Goal: Task Accomplishment & Management: Complete application form

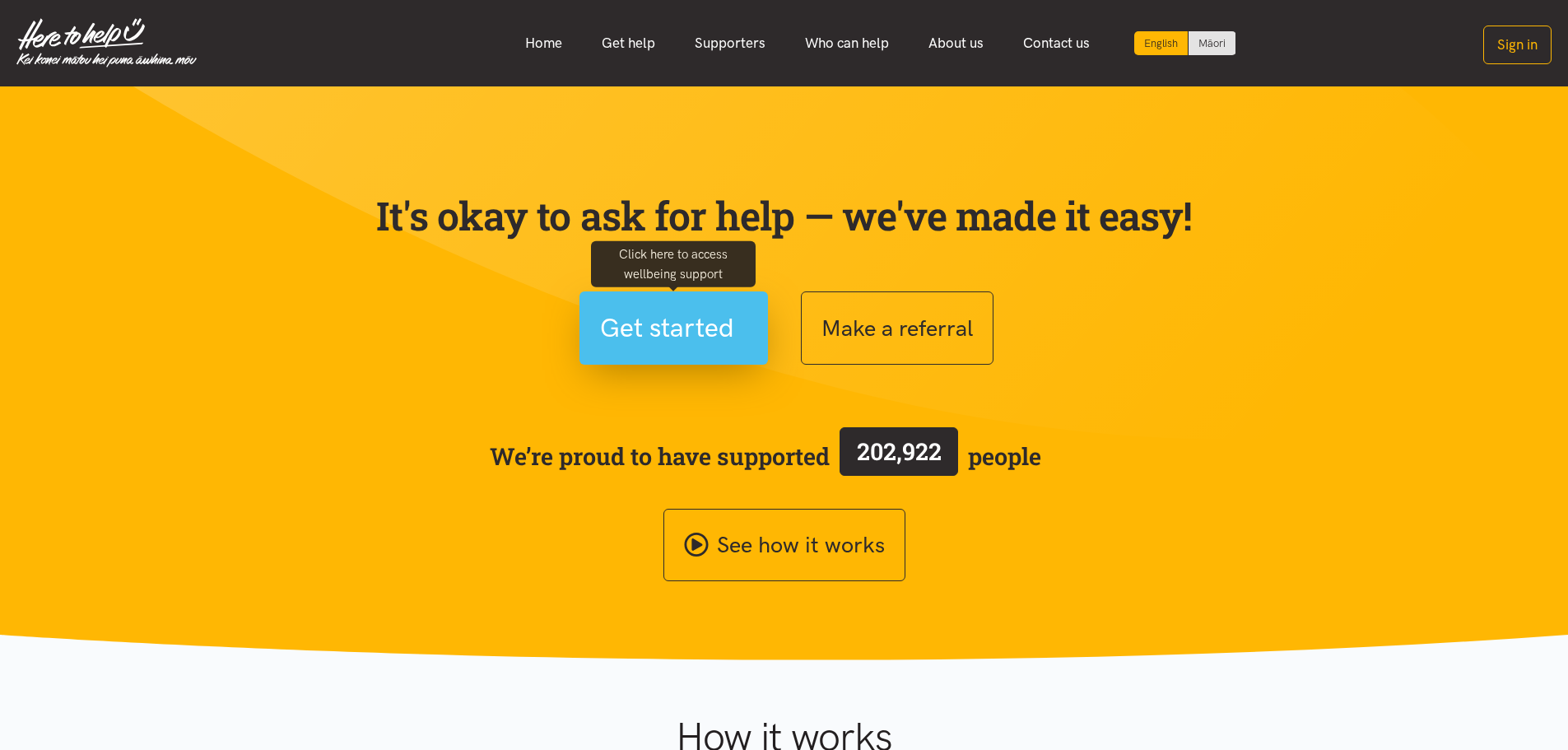
click at [686, 309] on span "Get started" at bounding box center [667, 328] width 134 height 42
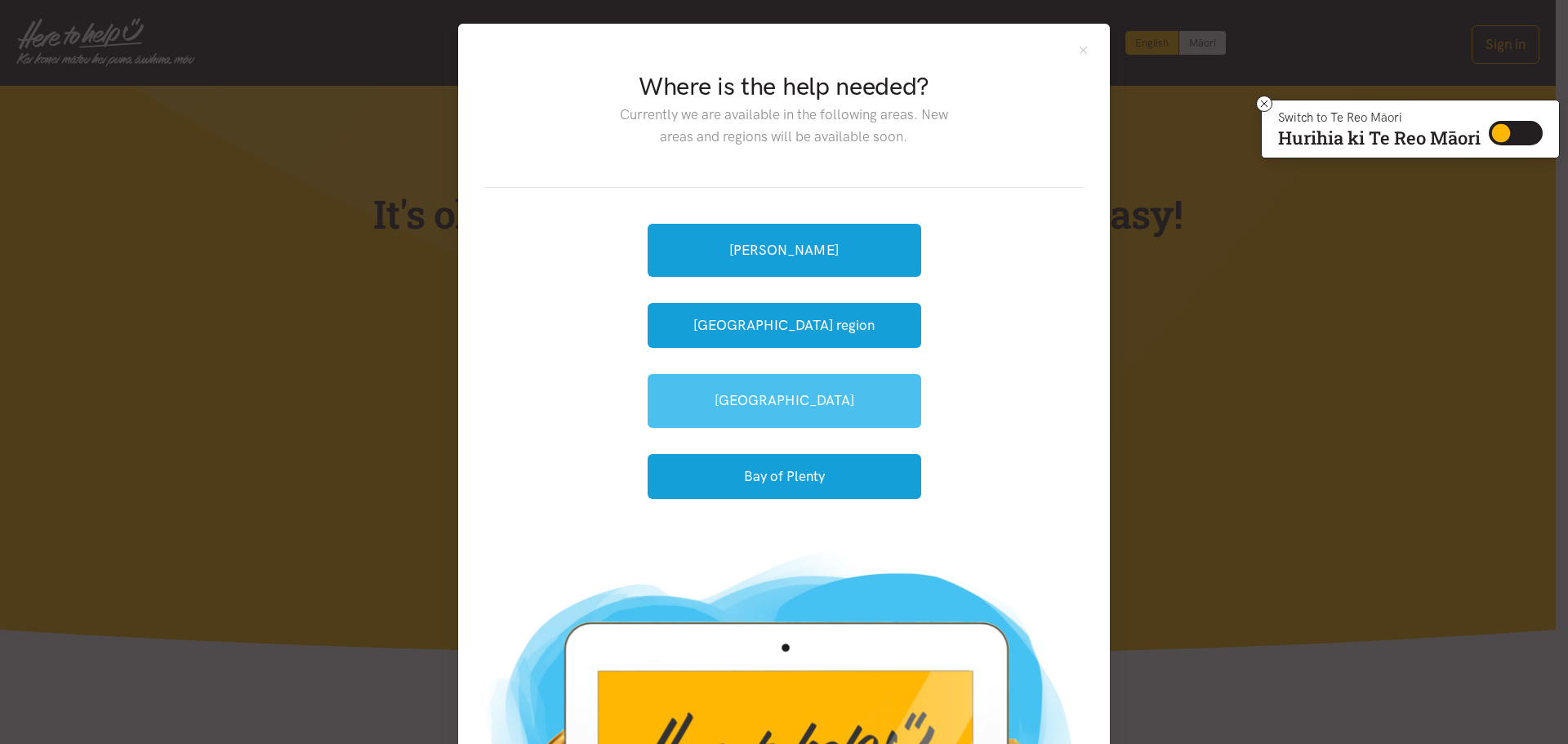
click at [807, 400] on link "[GEOGRAPHIC_DATA]" at bounding box center [784, 400] width 273 height 53
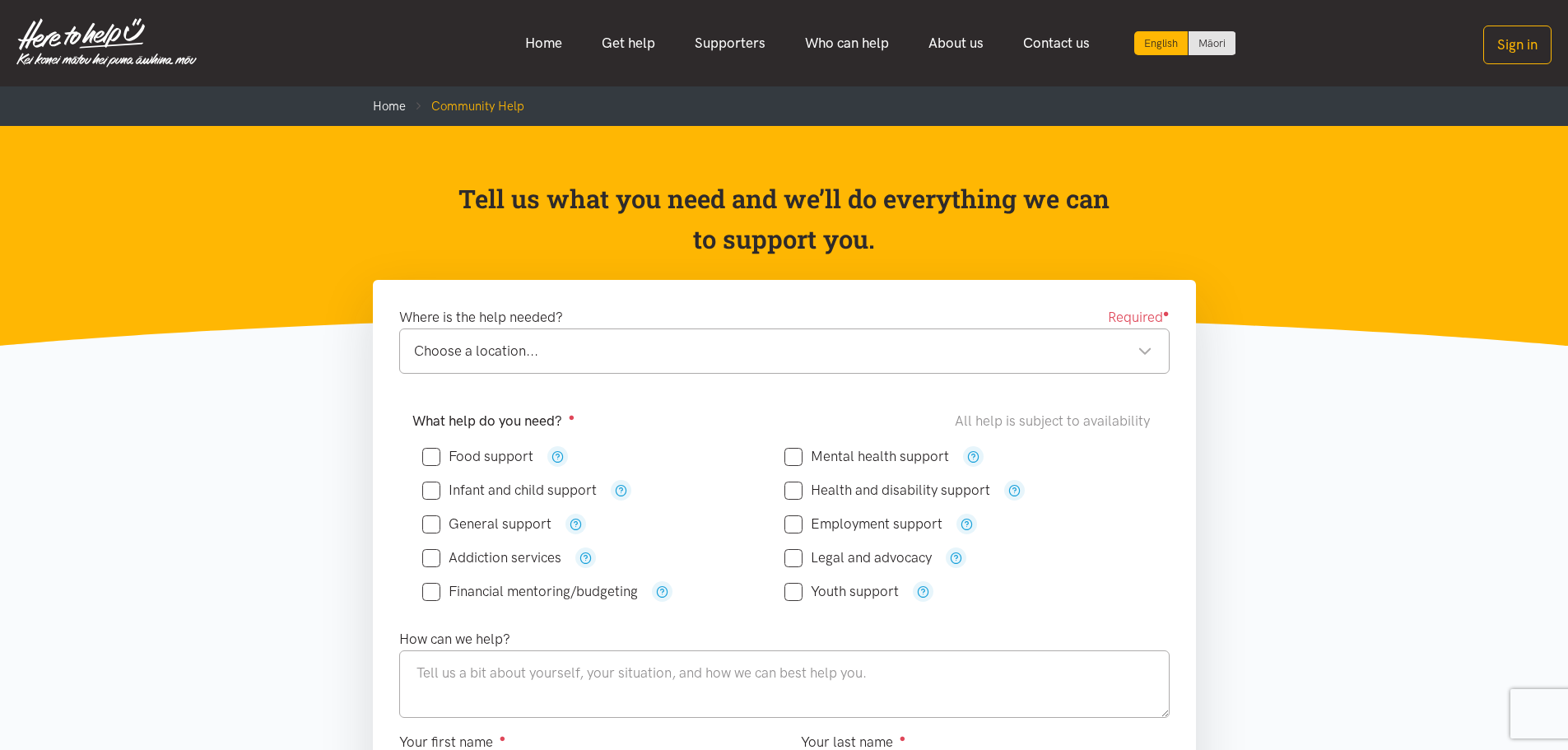
click at [622, 348] on div "Choose a location..." at bounding box center [783, 351] width 738 height 22
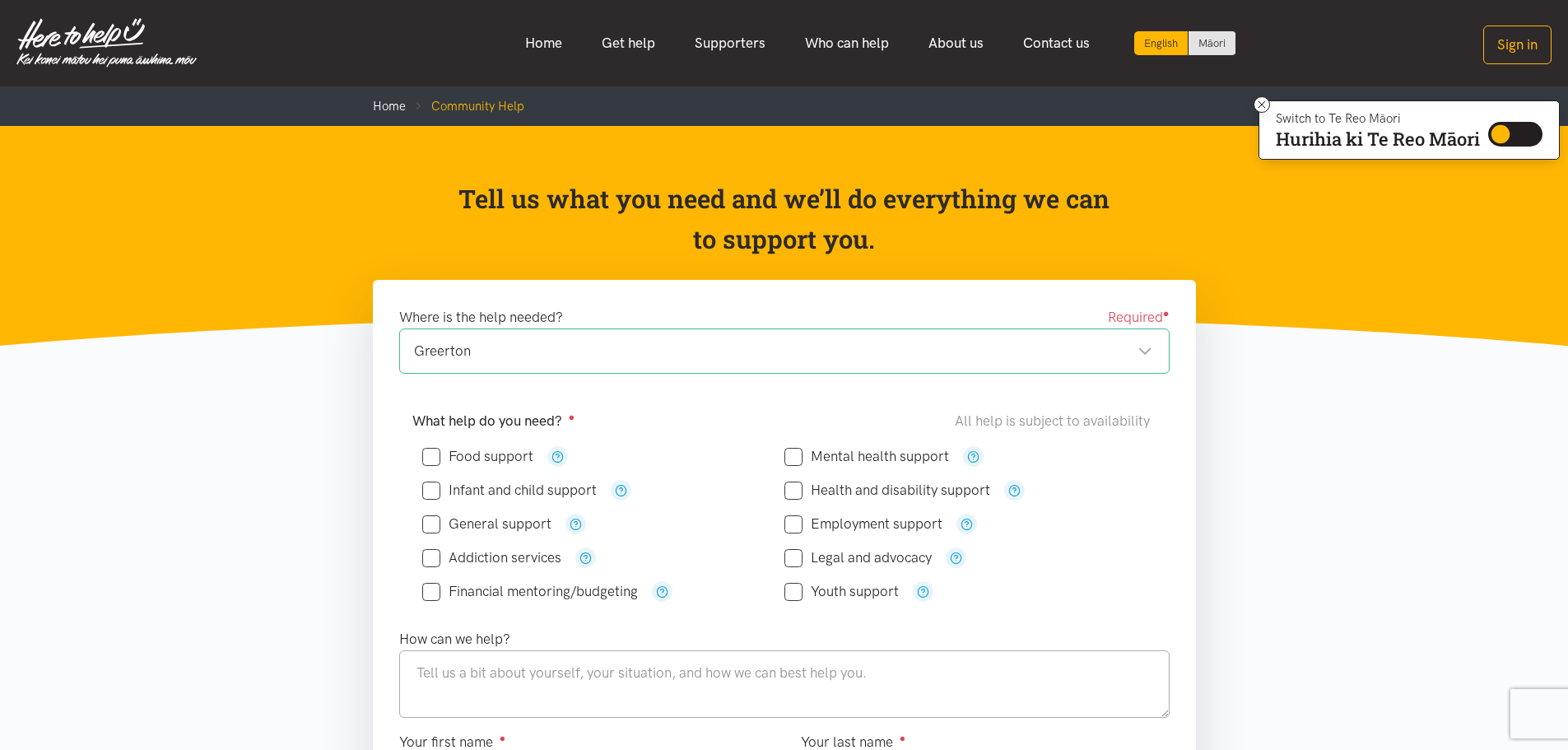
scroll to position [247, 0]
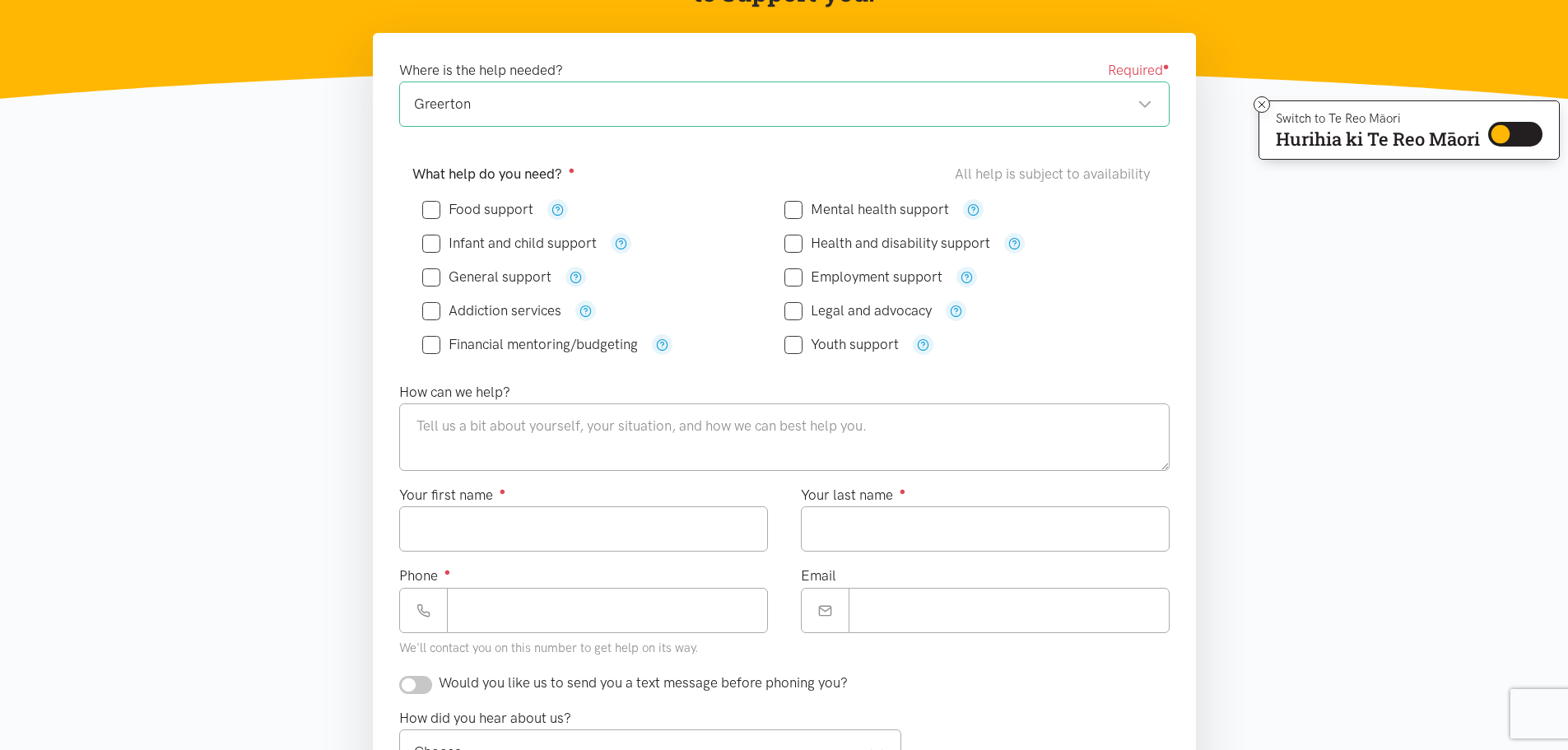
click at [432, 211] on input "Food support" at bounding box center [478, 209] width 111 height 14
checkbox input "true"
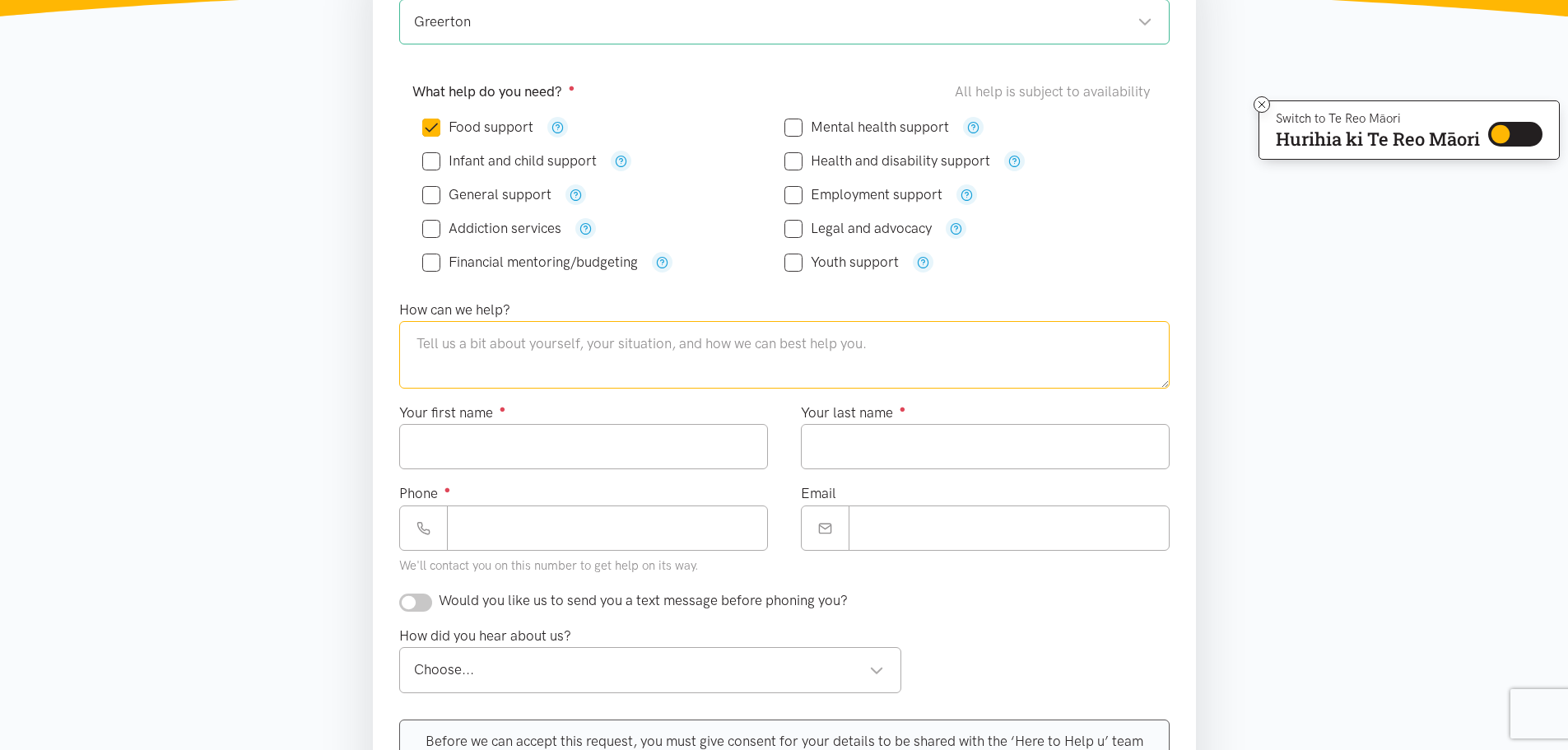
click at [509, 338] on textarea at bounding box center [784, 354] width 771 height 67
click at [670, 343] on textarea "Family of 6 - 2 adults 4 children ages (2,38,11)" at bounding box center [784, 354] width 771 height 67
click at [746, 342] on textarea "Family of 6 - 2 adults 4 children ages (2,3,8,11)" at bounding box center [784, 354] width 771 height 67
type textarea "Family of 6 - 2 adults 4 children ages (2,3,8,11). We are currently living off …"
click at [521, 436] on input "Your first name ●" at bounding box center [583, 446] width 369 height 46
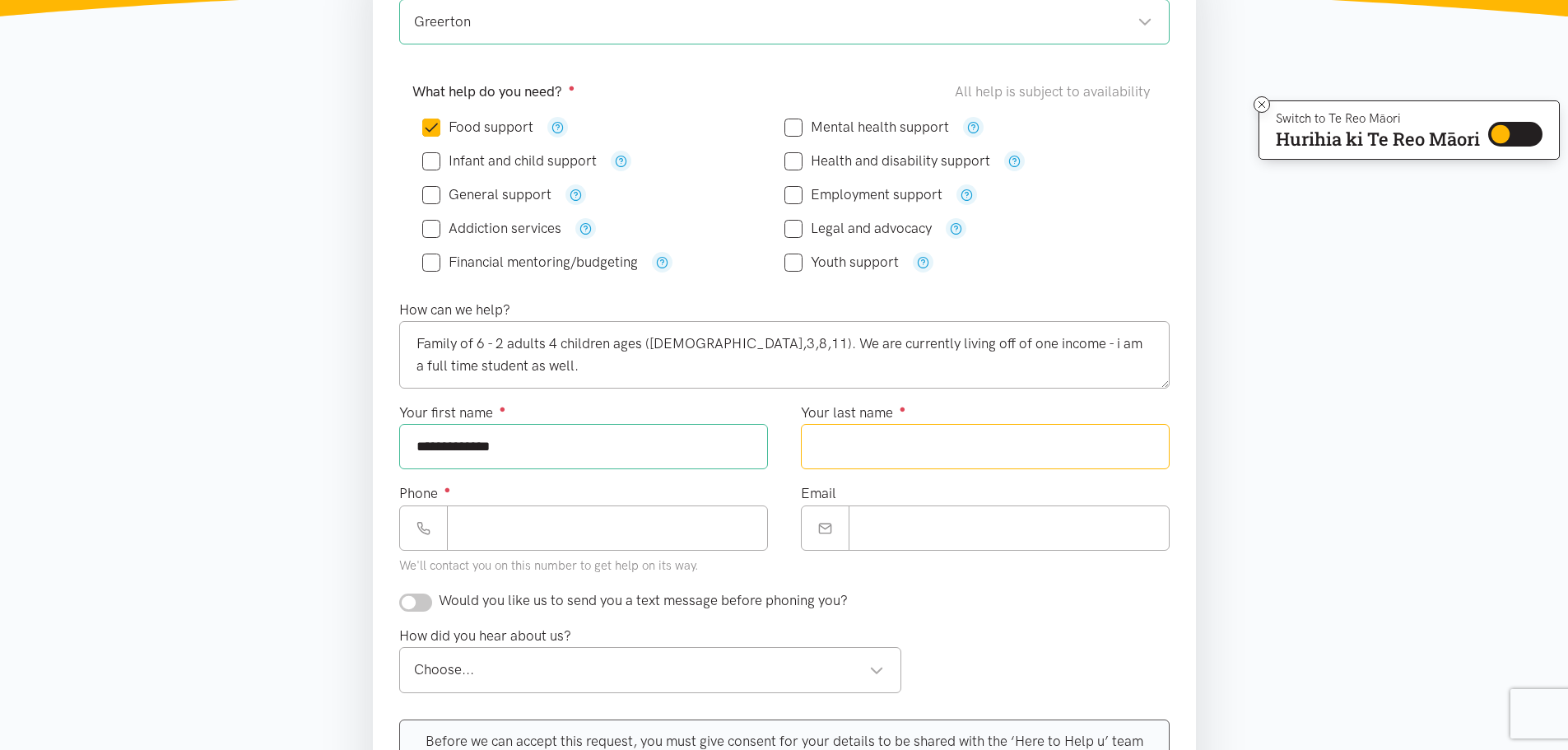
click at [832, 450] on input "Your last name ●" at bounding box center [985, 446] width 369 height 46
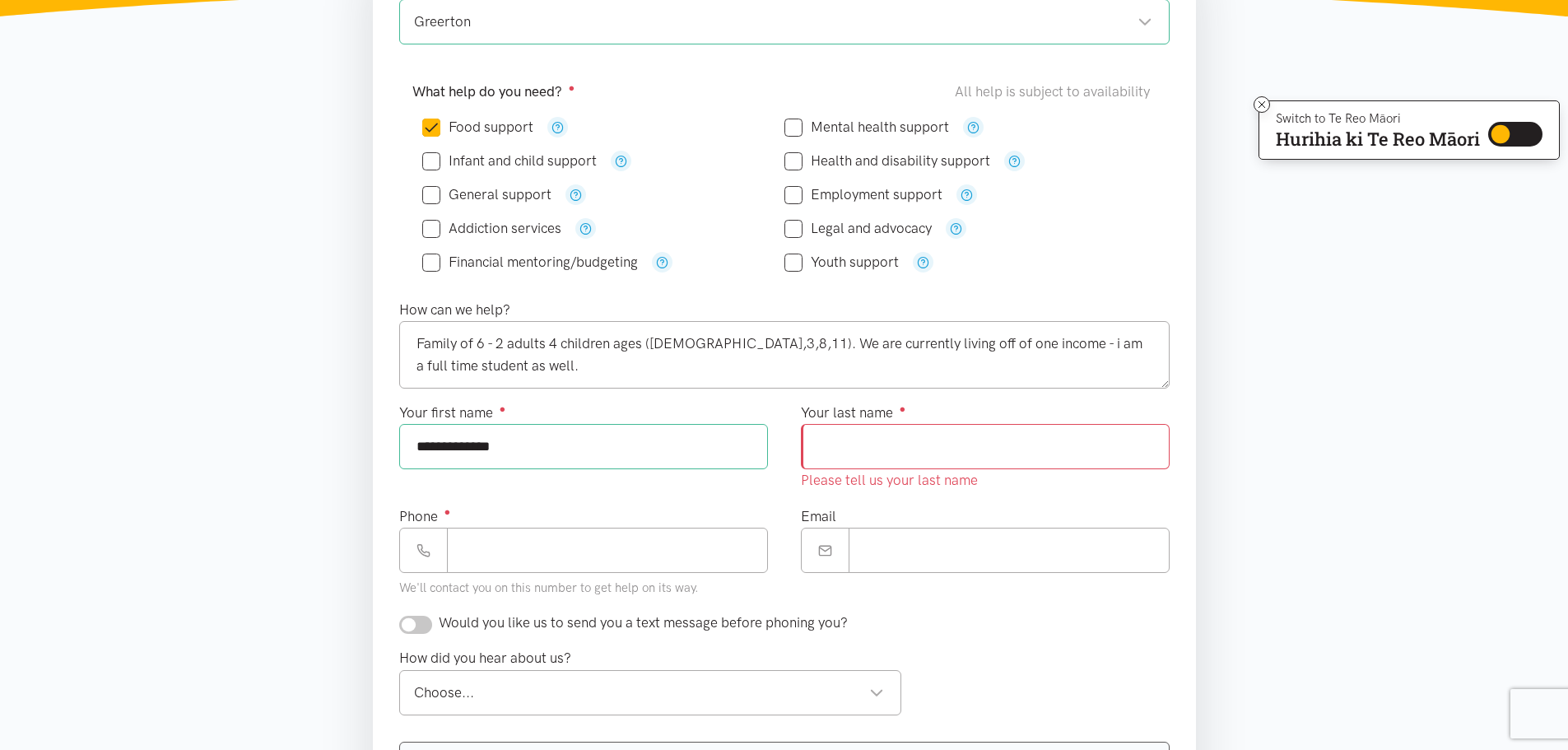
drag, startPoint x: 603, startPoint y: 443, endPoint x: 465, endPoint y: 442, distance: 138.0
click at [465, 442] on input "**********" at bounding box center [583, 446] width 369 height 46
type input "*****"
click at [883, 449] on input "Your last name ●" at bounding box center [985, 446] width 369 height 46
type input "*******"
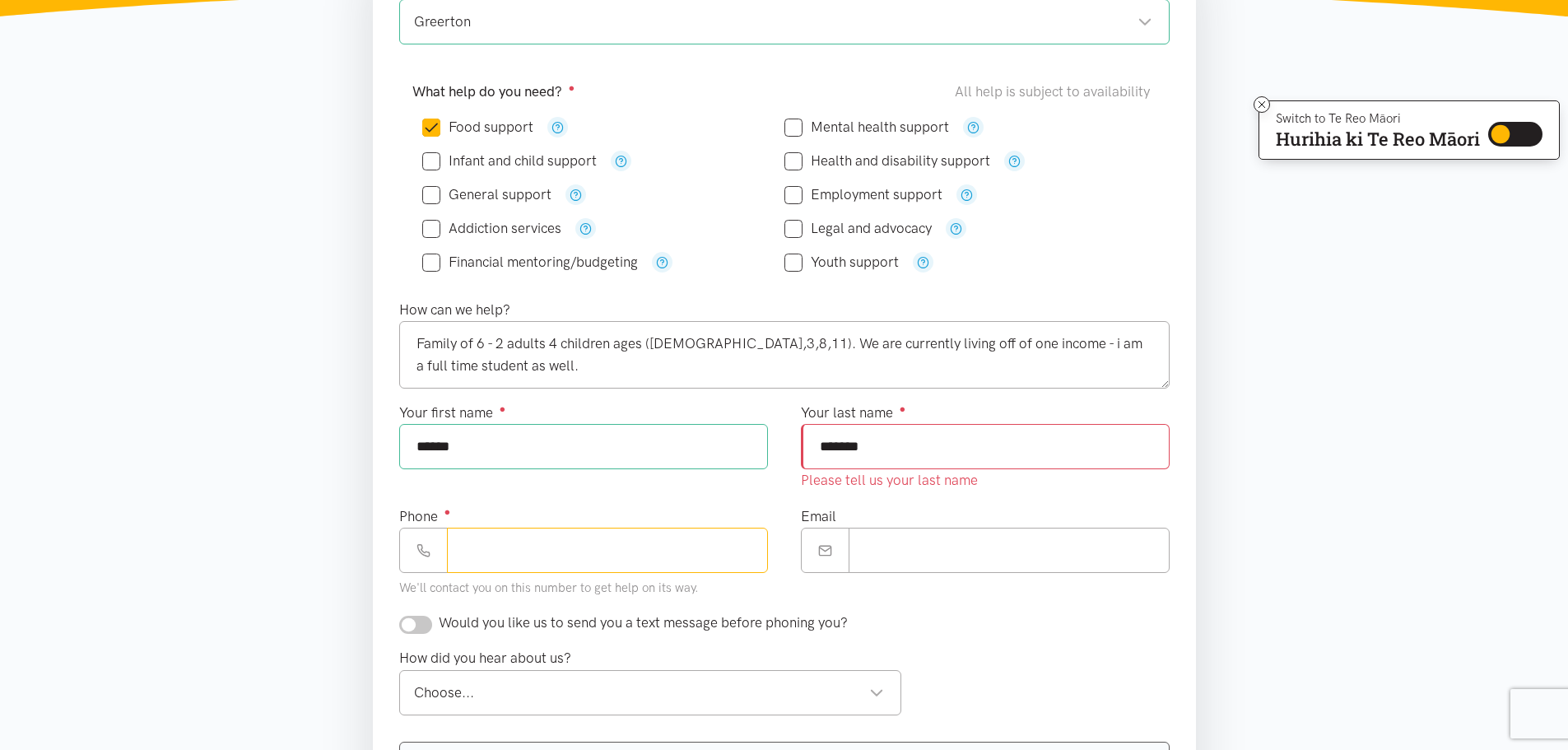
click at [559, 558] on div "Phone ● We'll contact you on this number to get help on its way." at bounding box center [583, 552] width 369 height 94
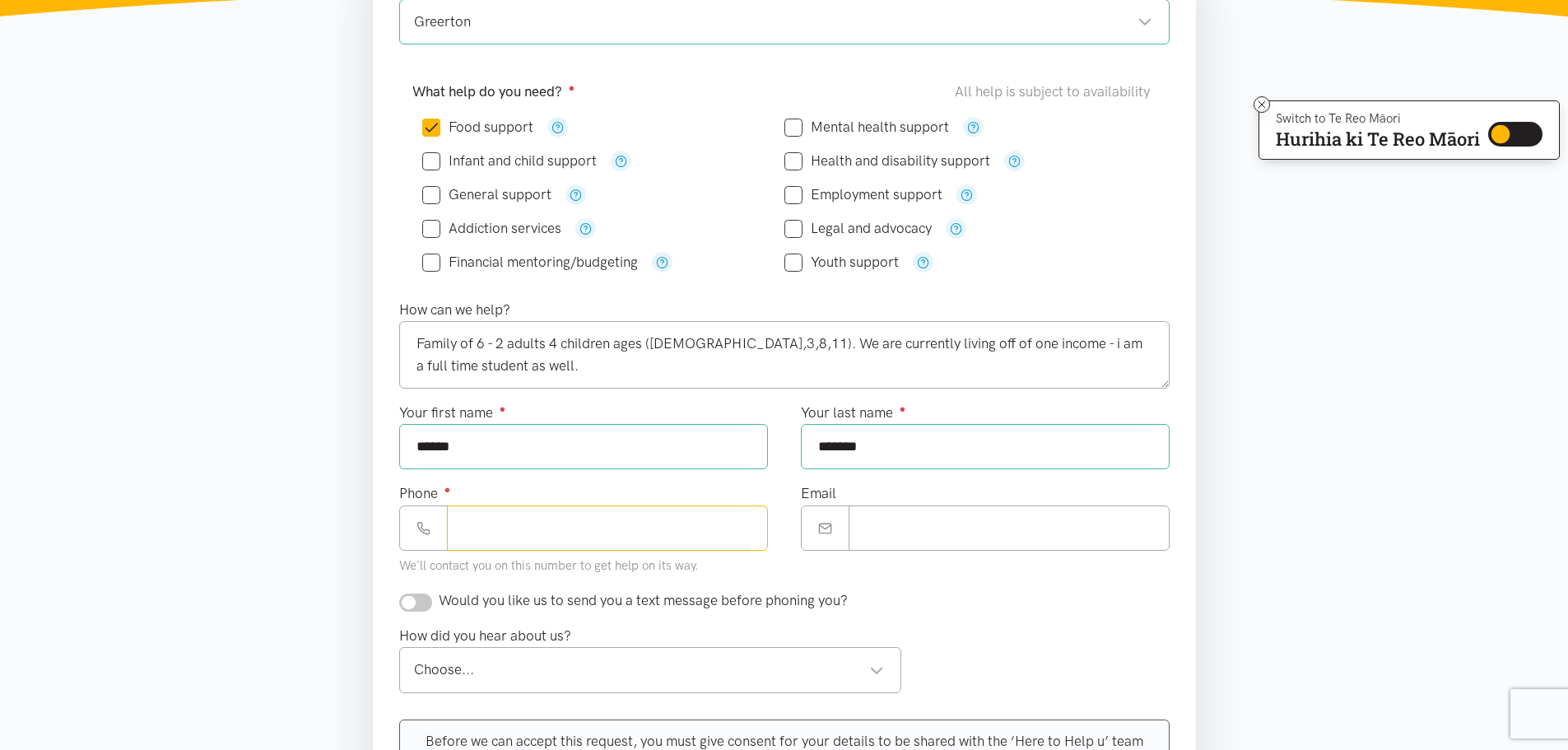
type input "**********"
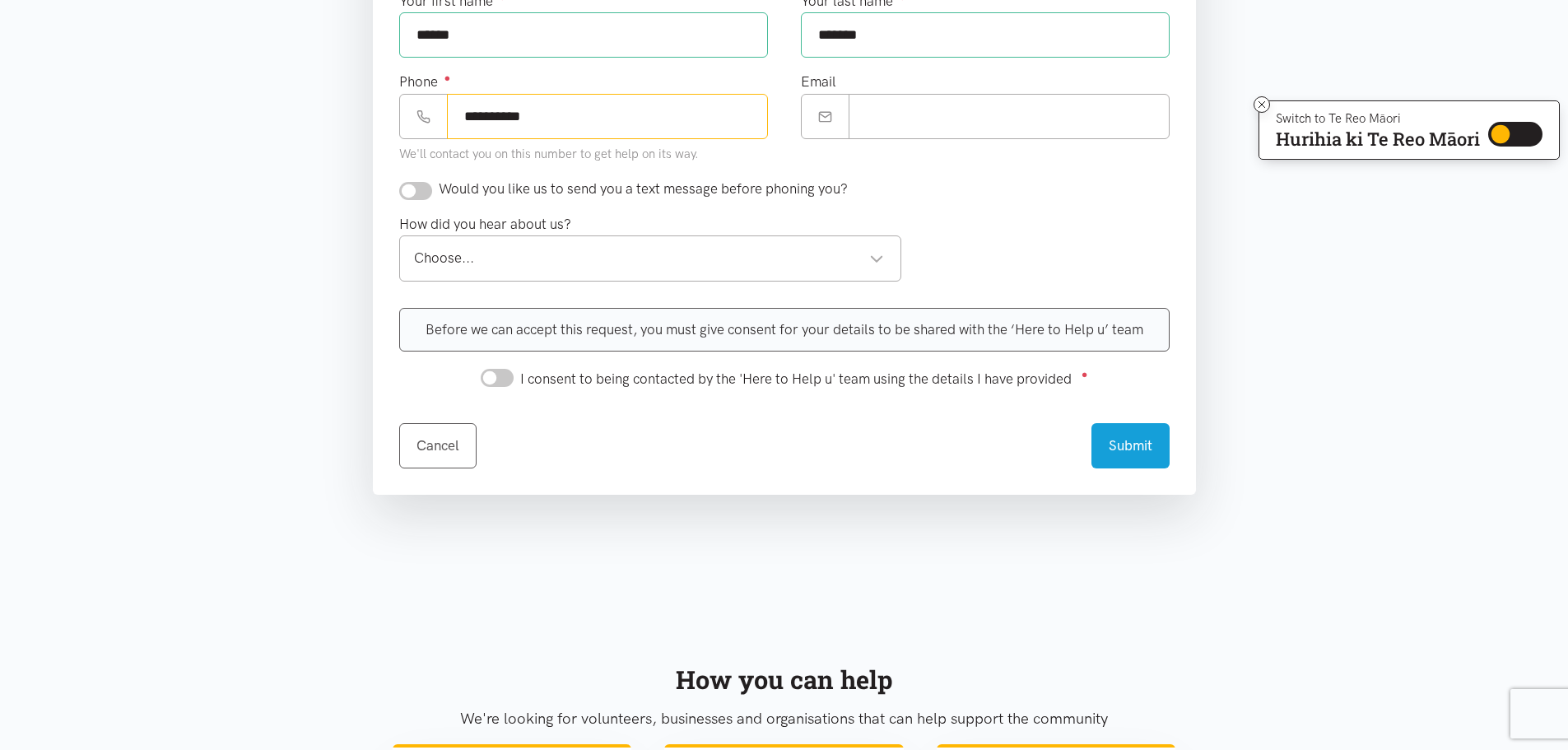
click at [526, 261] on div "Choose..." at bounding box center [650, 258] width 471 height 22
click at [491, 371] on input "I consent to being contacted by the 'Here to Help u' team using the details I h…" at bounding box center [497, 378] width 33 height 18
checkbox input "true"
click at [421, 184] on input "checkbox" at bounding box center [416, 191] width 33 height 18
checkbox input "true"
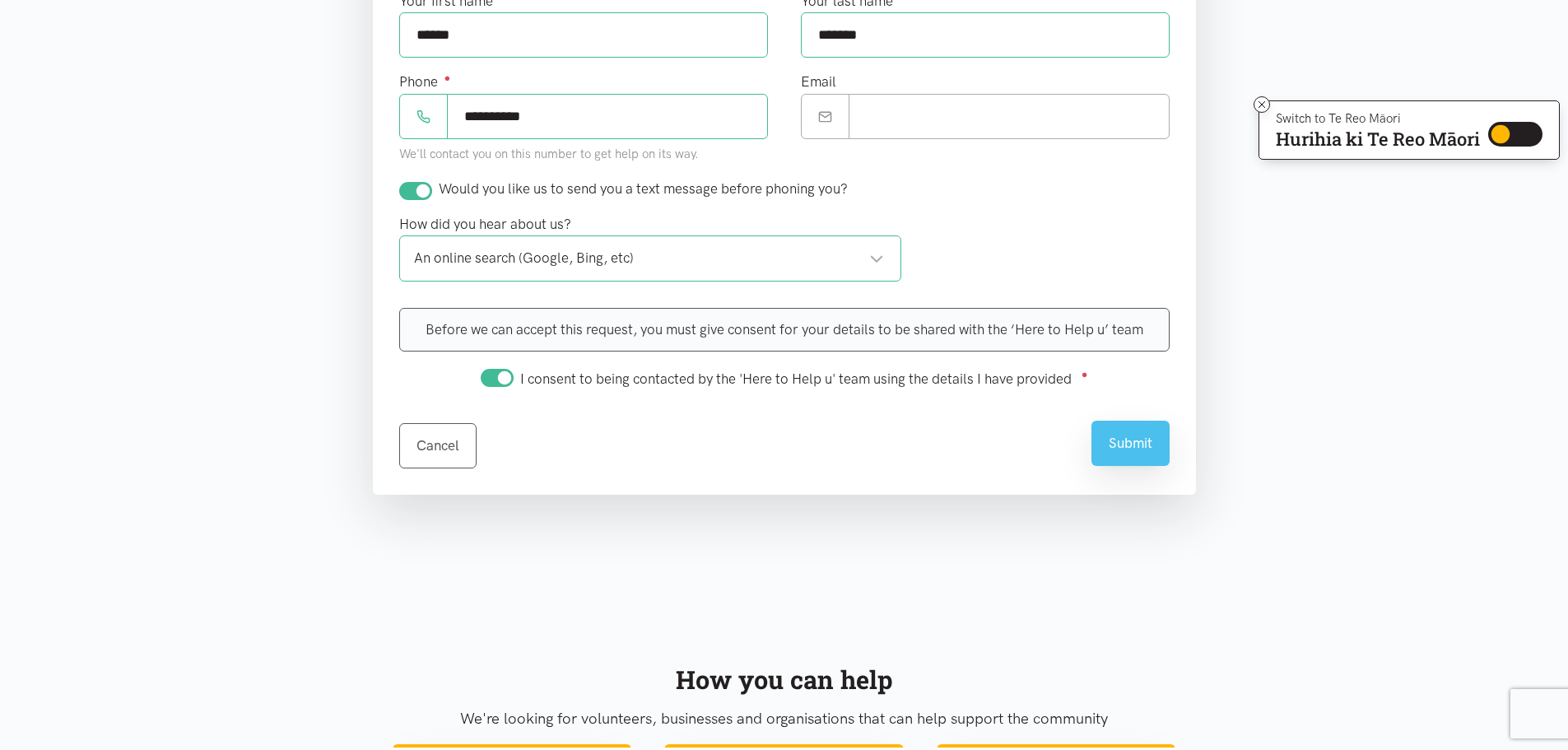
click at [1132, 438] on button "Submit" at bounding box center [1131, 443] width 78 height 46
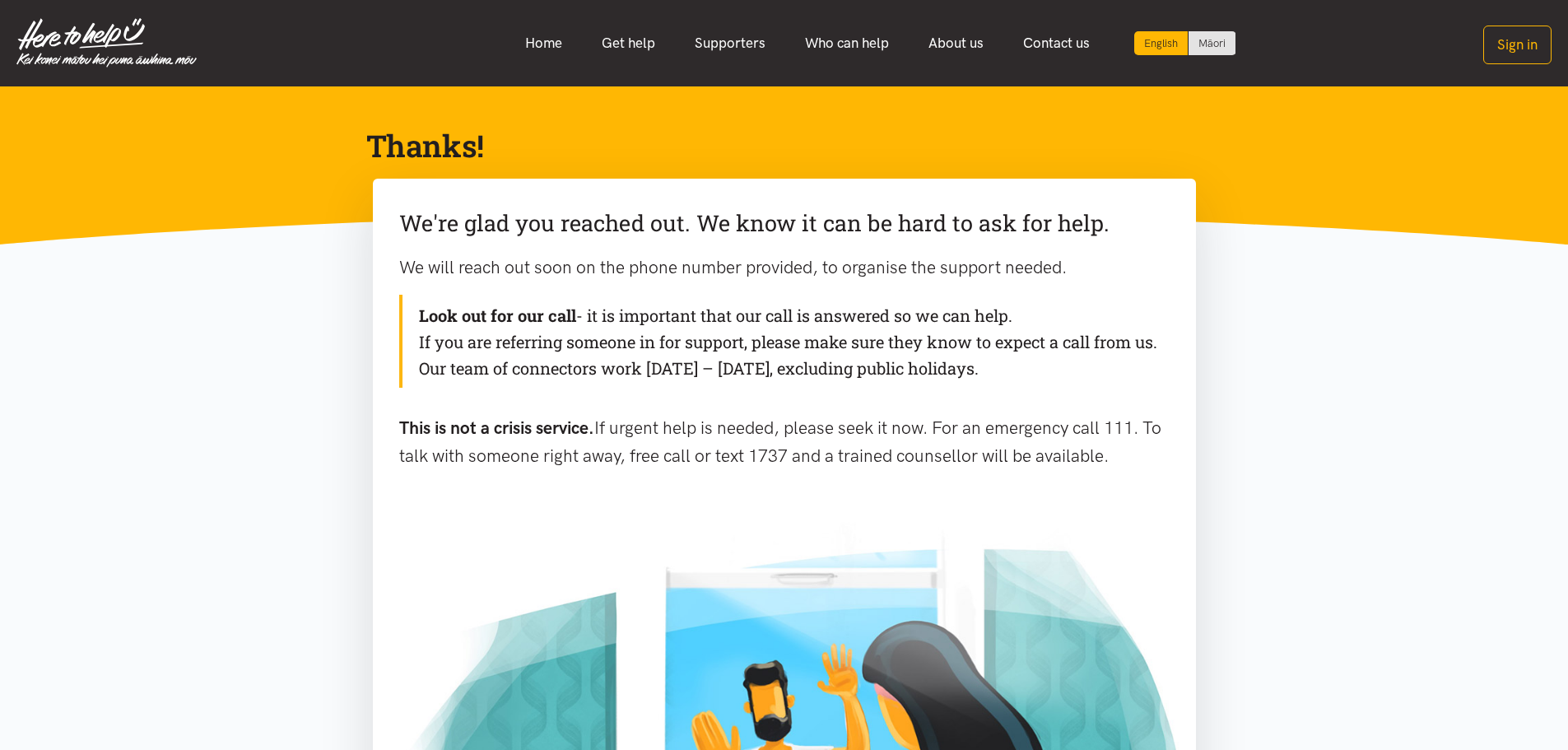
scroll to position [247, 0]
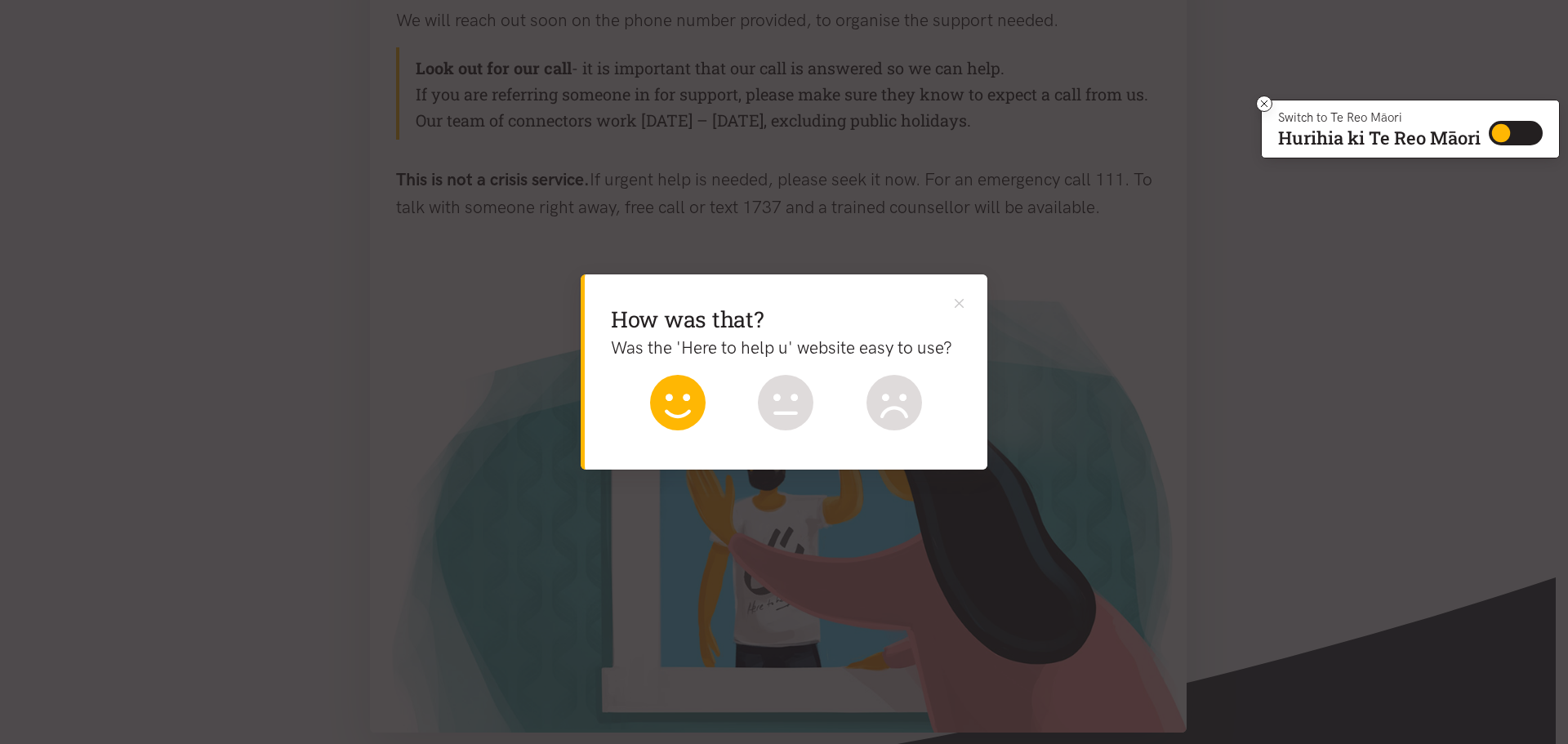
click at [674, 401] on icon at bounding box center [677, 402] width 55 height 55
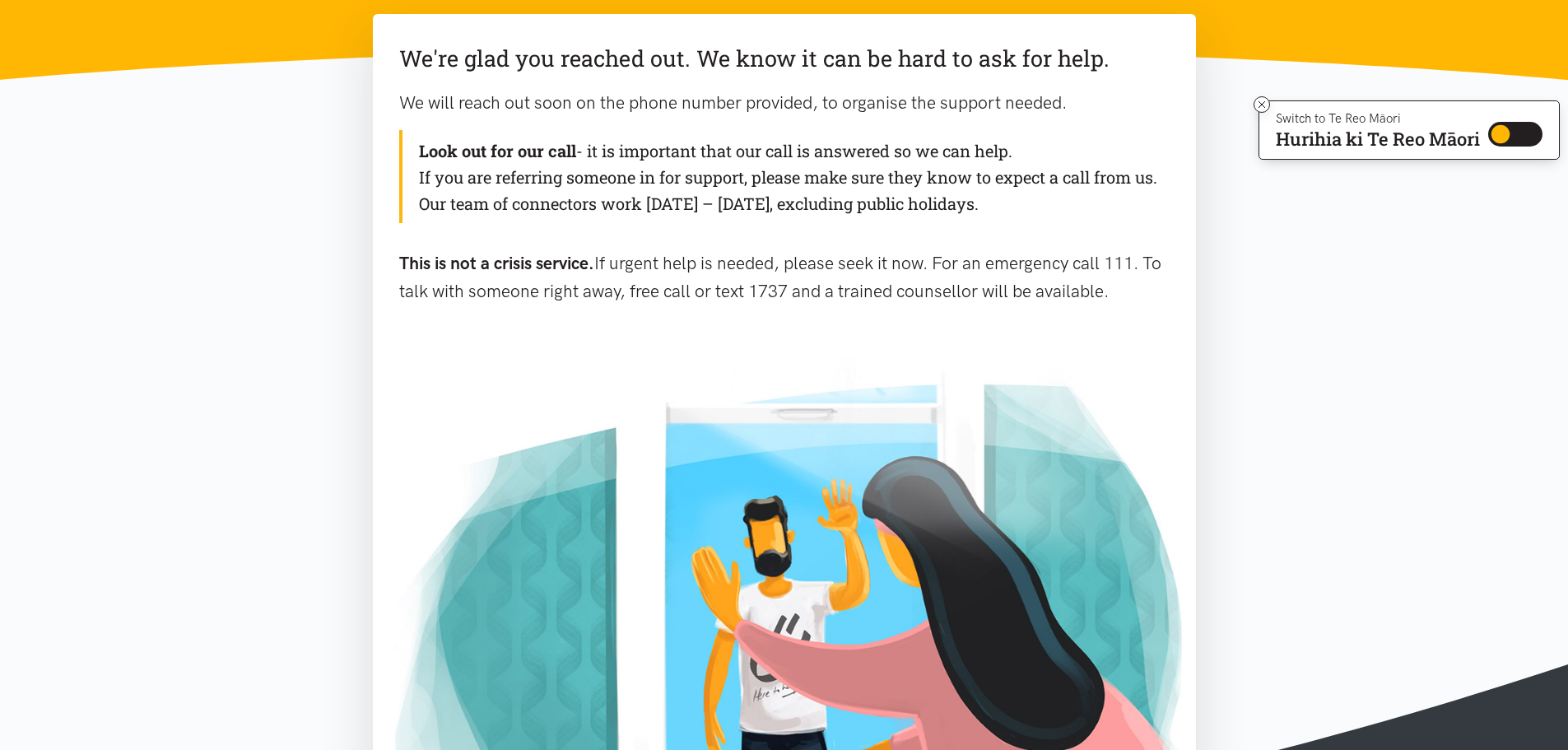
scroll to position [0, 0]
